Goal: Task Accomplishment & Management: Complete application form

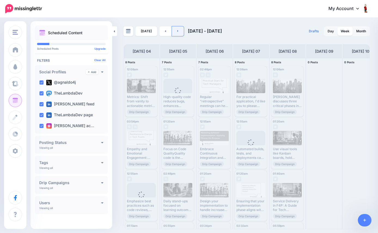
click at [177, 32] on link at bounding box center [178, 31] width 12 height 10
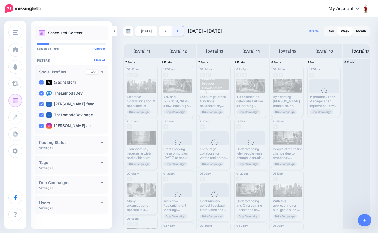
click at [177, 33] on link at bounding box center [178, 31] width 12 height 10
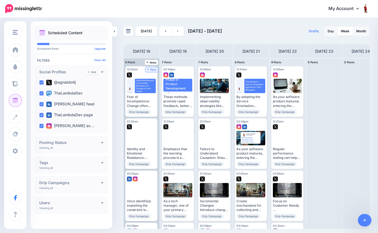
click at [153, 70] on span "Post" at bounding box center [152, 69] width 10 height 3
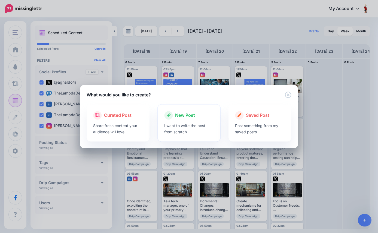
click at [182, 123] on p "I want to write the post from scratch." at bounding box center [189, 129] width 50 height 13
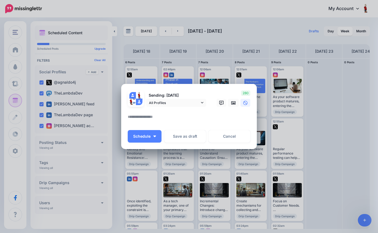
click at [183, 116] on textarea at bounding box center [190, 119] width 125 height 11
paste textarea "**********"
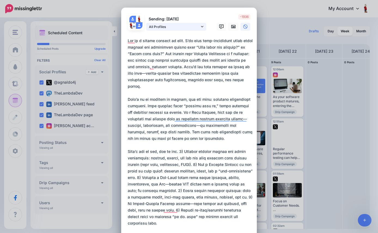
click at [202, 26] on icon at bounding box center [202, 27] width 2 height 4
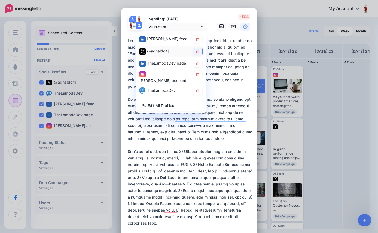
click at [198, 53] on icon at bounding box center [197, 51] width 3 height 3
click at [198, 62] on link at bounding box center [198, 63] width 10 height 7
click at [199, 73] on icon at bounding box center [197, 74] width 3 height 3
click at [199, 92] on icon at bounding box center [197, 90] width 3 height 3
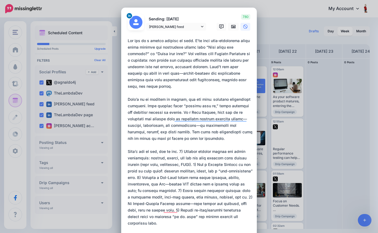
click at [185, 72] on textarea "To enrich screen reader interactions, please activate Accessibility in Grammarl…" at bounding box center [190, 172] width 125 height 268
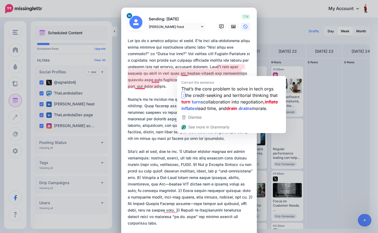
click at [189, 73] on textarea "To enrich screen reader interactions, please activate Accessibility in Grammarl…" at bounding box center [190, 172] width 125 height 268
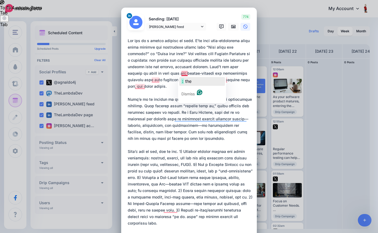
click at [186, 82] on span "the" at bounding box center [188, 81] width 6 height 5
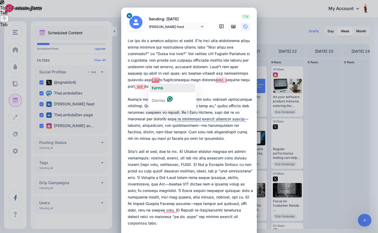
click at [159, 88] on span "turns" at bounding box center [157, 87] width 11 height 5
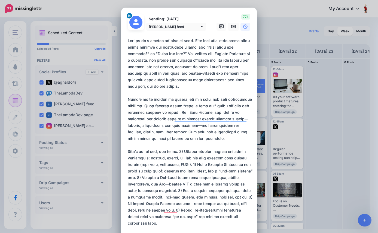
click at [189, 88] on textarea "To enrich screen reader interactions, please activate Accessibility in Grammarl…" at bounding box center [190, 172] width 125 height 268
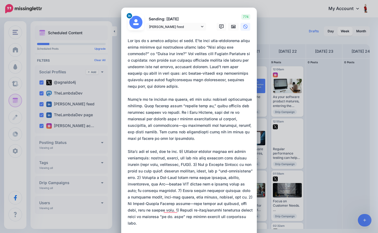
click at [150, 125] on textarea "To enrich screen reader interactions, please activate Accessibility in Grammarl…" at bounding box center [190, 172] width 125 height 268
click at [170, 125] on textarea "To enrich screen reader interactions, please activate Accessibility in Grammarl…" at bounding box center [190, 172] width 125 height 268
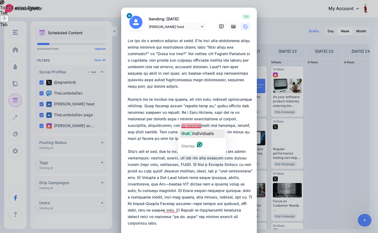
click at [200, 136] on span "individuals" at bounding box center [203, 133] width 22 height 5
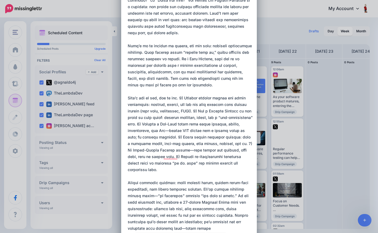
scroll to position [63, 0]
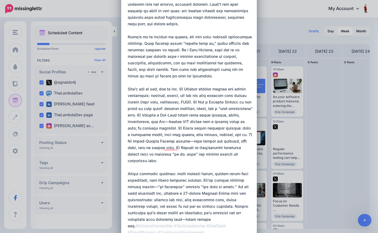
click at [182, 90] on textarea "To enrich screen reader interactions, please activate Accessibility in Grammarl…" at bounding box center [190, 109] width 125 height 268
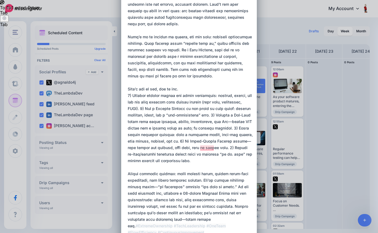
click at [190, 115] on textarea "To enrich screen reader interactions, please activate Accessibility in Grammarl…" at bounding box center [190, 109] width 125 height 268
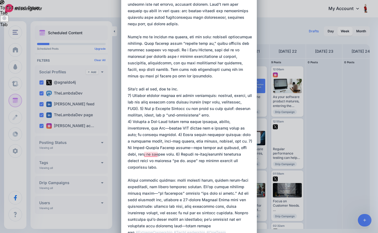
click at [166, 134] on textarea "To enrich screen reader interactions, please activate Accessibility in Grammarl…" at bounding box center [190, 112] width 125 height 274
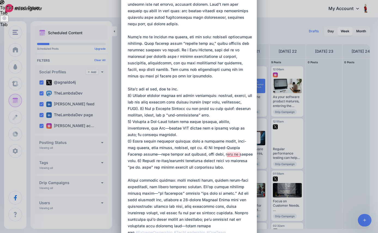
click at [196, 148] on textarea "To enrich screen reader interactions, please activate Accessibility in Grammarl…" at bounding box center [190, 112] width 125 height 274
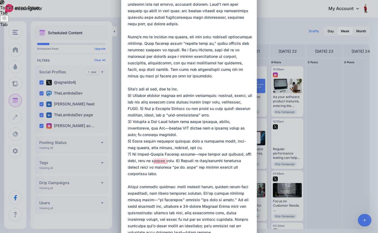
click at [178, 161] on textarea "To enrich screen reader interactions, please activate Accessibility in Grammarl…" at bounding box center [190, 115] width 125 height 281
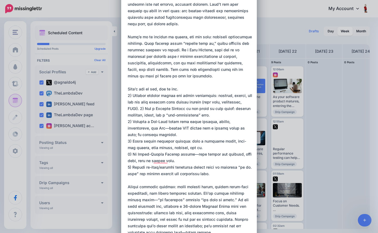
click at [170, 129] on textarea "To enrich screen reader interactions, please activate Accessibility in Grammarl…" at bounding box center [190, 115] width 125 height 281
click at [195, 155] on textarea "To enrich screen reader interactions, please activate Accessibility in Grammarl…" at bounding box center [190, 115] width 125 height 281
click at [230, 172] on textarea "To enrich screen reader interactions, please activate Accessibility in Grammarl…" at bounding box center [190, 115] width 125 height 281
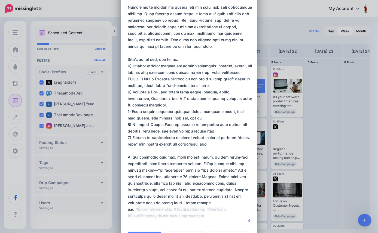
scroll to position [99, 0]
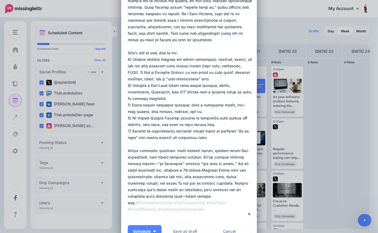
click at [185, 150] on textarea "To enrich screen reader interactions, please activate Accessibility in Grammarl…" at bounding box center [190, 79] width 125 height 281
click at [154, 164] on textarea "To enrich screen reader interactions, please activate Accessibility in Grammarl…" at bounding box center [190, 79] width 125 height 281
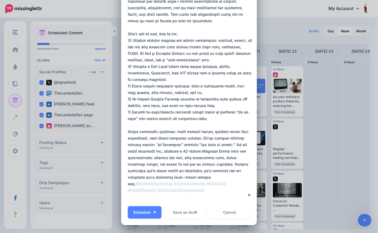
scroll to position [127, 0]
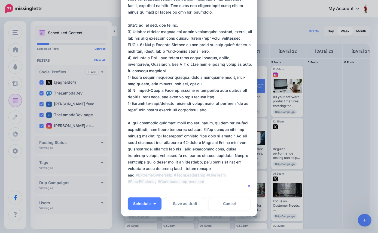
click at [184, 169] on textarea "To enrich screen reader interactions, please activate Accessibility in Grammarl…" at bounding box center [190, 51] width 125 height 281
click at [226, 168] on textarea "To enrich screen reader interactions, please activate Accessibility in Grammarl…" at bounding box center [190, 51] width 125 height 281
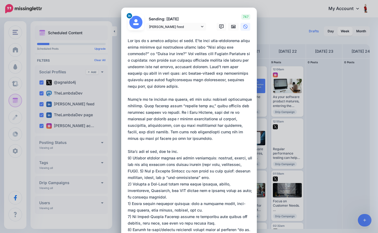
scroll to position [0, 0]
type textarea "**********"
click at [233, 27] on icon at bounding box center [233, 26] width 4 height 3
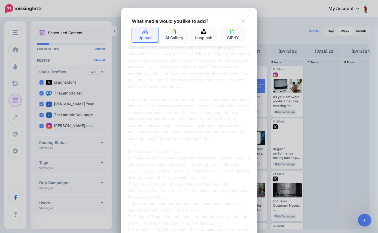
click at [145, 34] on icon at bounding box center [145, 32] width 6 height 5
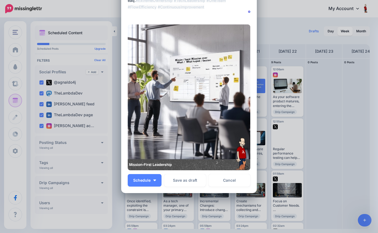
scroll to position [302, 0]
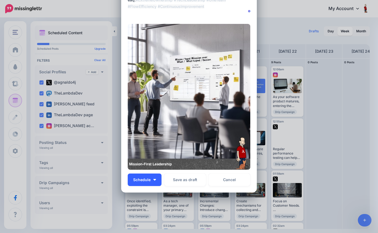
click at [158, 180] on button "Schedule" at bounding box center [145, 180] width 34 height 13
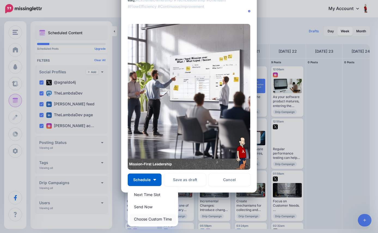
click at [155, 219] on link "Choose Custom Time" at bounding box center [153, 219] width 46 height 11
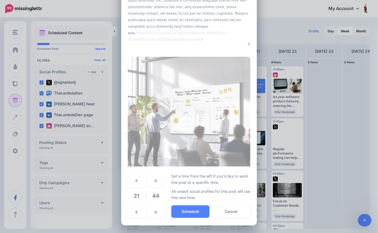
scroll to position [269, 0]
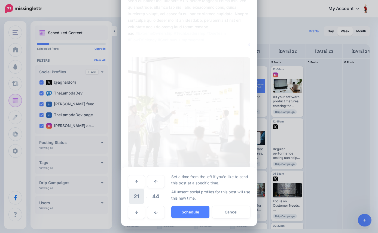
click at [136, 195] on span "21" at bounding box center [136, 196] width 15 height 15
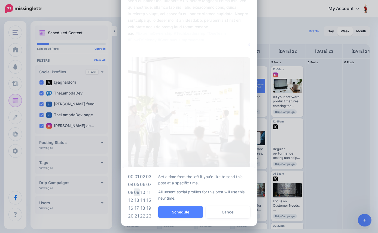
click at [137, 193] on td "09" at bounding box center [137, 193] width 6 height 8
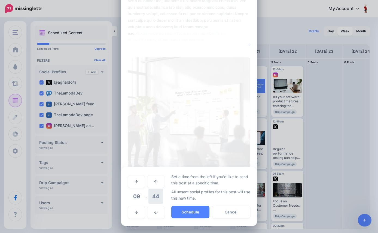
click at [154, 196] on span "44" at bounding box center [155, 196] width 15 height 15
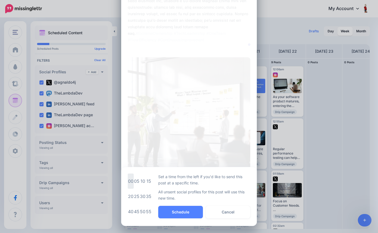
click at [130, 179] on td "00" at bounding box center [131, 181] width 6 height 15
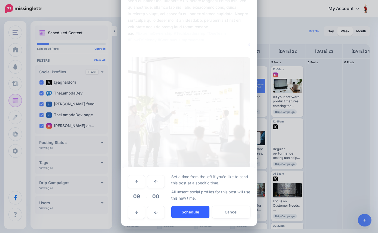
click at [193, 213] on button "Schedule" at bounding box center [190, 212] width 38 height 13
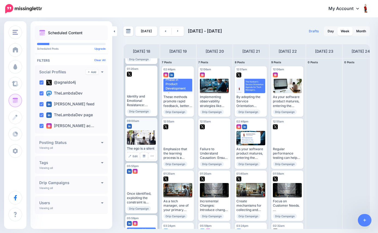
scroll to position [58, 0]
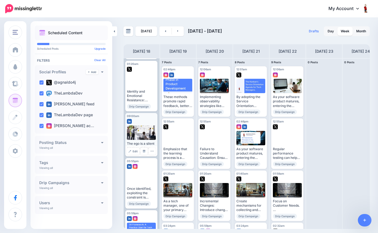
click at [140, 140] on div "The ego is a silent blocker of flow. I’ve seen high-performing teams stall beca…" at bounding box center [141, 140] width 29 height 29
click at [135, 150] on span "Edit" at bounding box center [135, 151] width 5 height 3
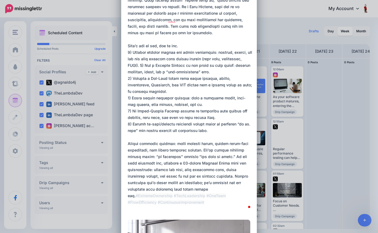
scroll to position [108, 0]
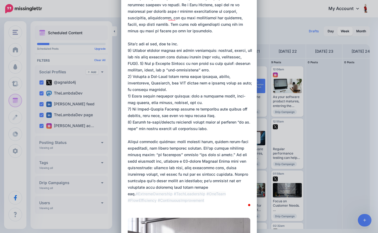
drag, startPoint x: 128, startPoint y: 40, endPoint x: 234, endPoint y: 186, distance: 180.5
click at [234, 186] on textarea "To enrich screen reader interactions, please activate Accessibility in Grammarl…" at bounding box center [190, 70] width 125 height 281
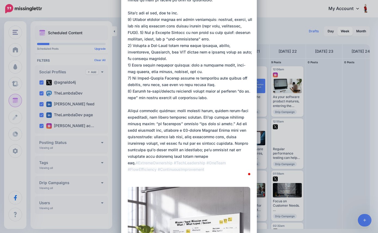
scroll to position [146, 0]
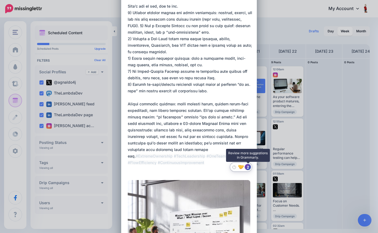
click at [249, 168] on div "2" at bounding box center [248, 167] width 6 height 6
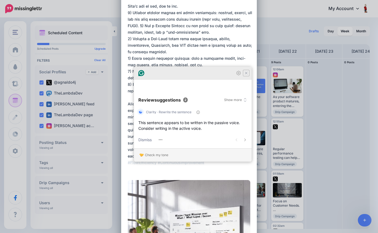
click at [248, 76] on icon "Close Grammarly Assistant" at bounding box center [246, 73] width 7 height 7
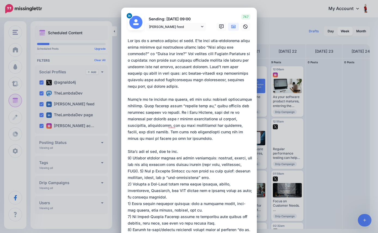
scroll to position [0, 0]
click at [190, 144] on textarea "To enrich screen reader interactions, please activate Accessibility in Grammarl…" at bounding box center [190, 178] width 125 height 281
click at [157, 125] on textarea "To enrich screen reader interactions, please activate Accessibility in Grammarl…" at bounding box center [190, 178] width 125 height 281
click at [195, 147] on textarea "To enrich screen reader interactions, please activate Accessibility in Grammarl…" at bounding box center [190, 178] width 125 height 281
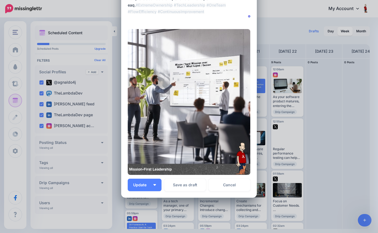
scroll to position [296, 0]
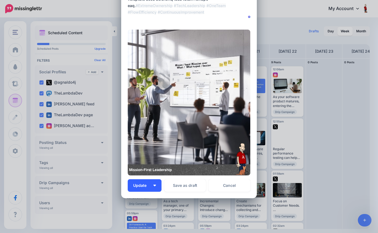
type textarea "**********"
click at [155, 186] on img "button" at bounding box center [154, 186] width 3 height 2
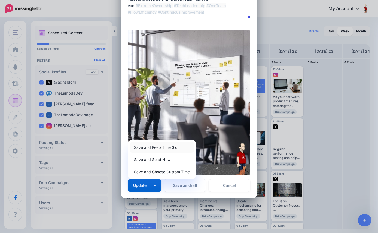
click at [154, 149] on link "Save and Keep Time Slot" at bounding box center [162, 147] width 64 height 11
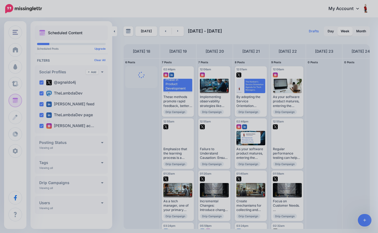
scroll to position [0, 0]
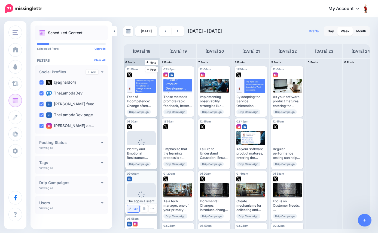
click at [135, 209] on span "Edit" at bounding box center [135, 209] width 5 height 3
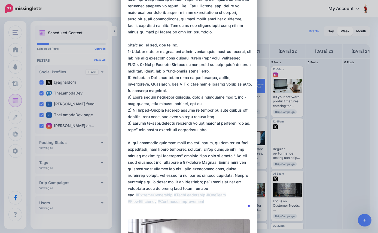
scroll to position [114, 0]
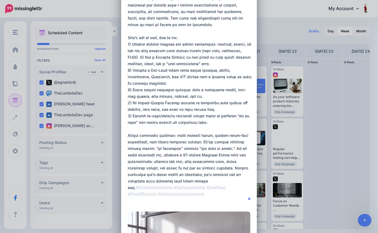
drag, startPoint x: 128, startPoint y: 40, endPoint x: 223, endPoint y: 183, distance: 172.1
click at [223, 183] on textarea "To enrich screen reader interactions, please activate Accessibility in Grammarl…" at bounding box center [190, 64] width 125 height 281
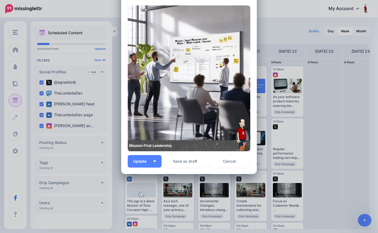
scroll to position [320, 0]
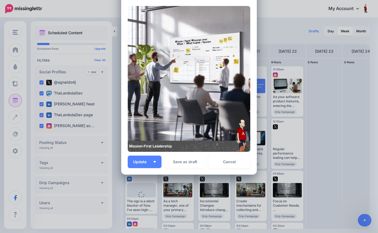
click at [172, 145] on img at bounding box center [189, 79] width 122 height 146
click at [173, 147] on img at bounding box center [189, 79] width 122 height 146
drag, startPoint x: 172, startPoint y: 147, endPoint x: 138, endPoint y: 146, distance: 33.7
